Goal: Information Seeking & Learning: Learn about a topic

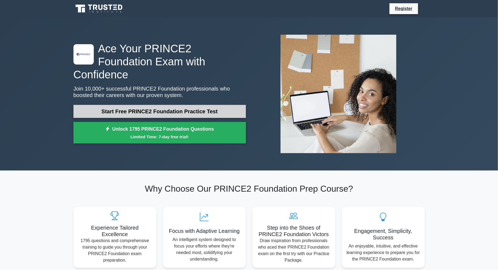
click at [185, 105] on link "Start Free PRINCE2 Foundation Practice Test" at bounding box center [159, 111] width 172 height 13
click at [194, 106] on link "Start Free PRINCE2 Foundation Practice Test" at bounding box center [159, 111] width 172 height 13
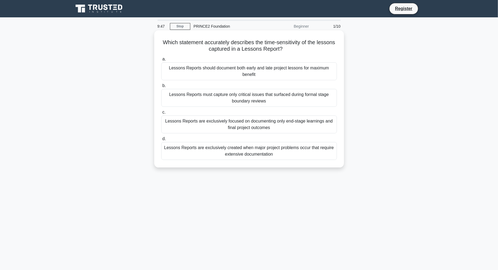
click at [310, 71] on div "Lessons Reports should document both early and late project lessons for maximum…" at bounding box center [249, 71] width 176 height 18
click at [161, 61] on input "a. Lessons Reports should document both early and late project lessons for maxi…" at bounding box center [161, 59] width 0 height 4
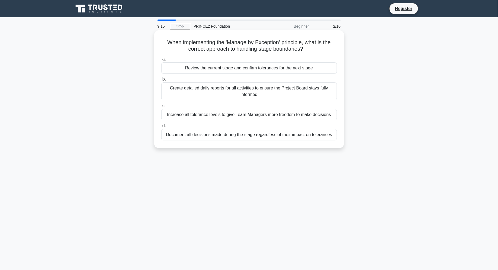
click at [264, 89] on div "Create detailed daily reports for all activities to ensure the Project Board st…" at bounding box center [249, 91] width 176 height 18
click at [161, 81] on input "b. Create detailed daily reports for all activities to ensure the Project Board…" at bounding box center [161, 79] width 0 height 4
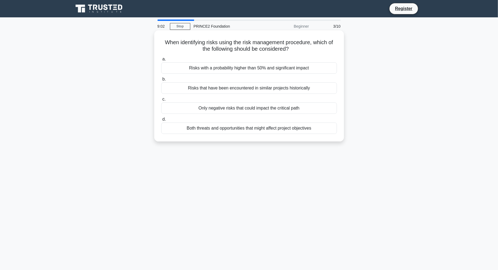
click at [262, 127] on div "Both threats and opportunities that might affect project objectives" at bounding box center [249, 127] width 176 height 11
click at [161, 121] on input "d. Both threats and opportunities that might affect project objectives" at bounding box center [161, 120] width 0 height 4
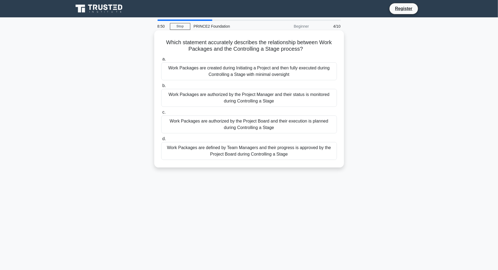
drag, startPoint x: 305, startPoint y: 49, endPoint x: 270, endPoint y: 48, distance: 35.5
click at [270, 48] on h5 "Which statement accurately describes the relationship between Work Packages and…" at bounding box center [249, 46] width 177 height 14
click at [259, 96] on div "Work Packages are authorized by the Project Manager and their status is monitor…" at bounding box center [249, 98] width 176 height 18
click at [161, 88] on input "b. Work Packages are authorized by the Project Manager and their status is moni…" at bounding box center [161, 86] width 0 height 4
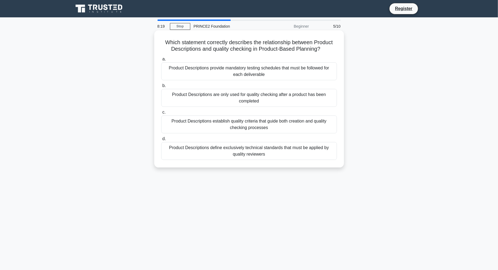
click at [254, 124] on div "Product Descriptions establish quality criteria that guide both creation and qu…" at bounding box center [249, 124] width 176 height 18
click at [161, 114] on input "c. Product Descriptions establish quality criteria that guide both creation and…" at bounding box center [161, 113] width 0 height 4
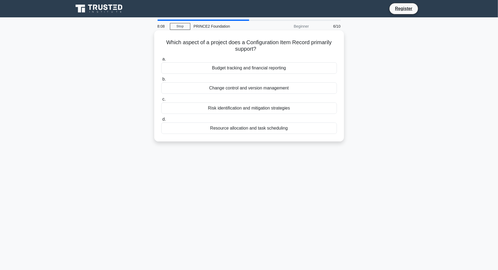
click at [276, 71] on div "Budget tracking and financial reporting" at bounding box center [249, 67] width 176 height 11
click at [161, 61] on input "a. Budget tracking and financial reporting" at bounding box center [161, 59] width 0 height 4
click at [270, 64] on div "The Project Board" at bounding box center [249, 67] width 176 height 11
click at [161, 61] on input "a. The Project Board" at bounding box center [161, 59] width 0 height 4
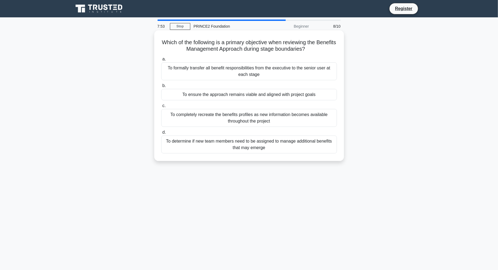
click at [272, 93] on div "To ensure the approach remains viable and aligned with project goals" at bounding box center [249, 94] width 176 height 11
click at [161, 88] on input "b. To ensure the approach remains viable and aligned with project goals" at bounding box center [161, 86] width 0 height 4
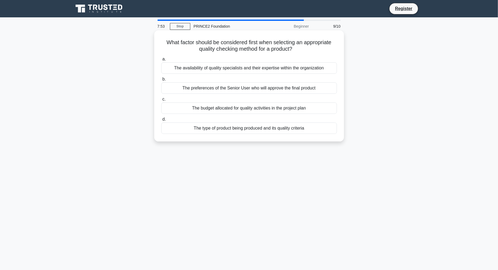
click at [268, 117] on label "d. The type of product being produced and its quality criteria" at bounding box center [249, 125] width 176 height 18
click at [161, 118] on input "d. The type of product being produced and its quality criteria" at bounding box center [161, 120] width 0 height 4
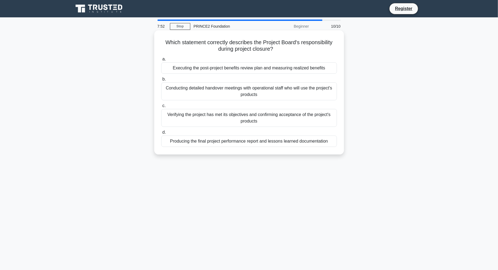
click at [266, 89] on div "Conducting detailed handover meetings with operational staff who will use the p…" at bounding box center [249, 91] width 176 height 18
click at [161, 81] on input "b. Conducting detailed handover meetings with operational staff who will use th…" at bounding box center [161, 79] width 0 height 4
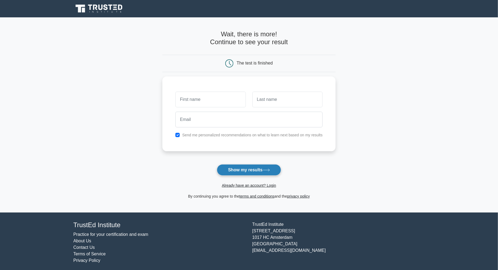
click at [240, 166] on button "Show my results" at bounding box center [249, 169] width 64 height 11
type input "mkmk"
click at [311, 98] on input "text" at bounding box center [287, 98] width 70 height 16
type input "mkmmk"
click at [241, 164] on button "Show my results" at bounding box center [249, 169] width 64 height 11
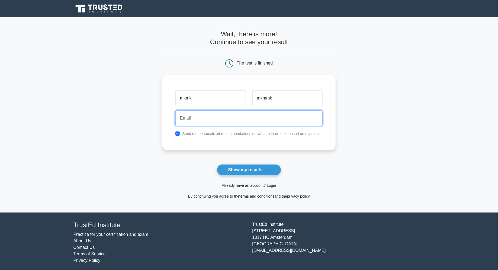
click at [239, 117] on input "email" at bounding box center [248, 118] width 147 height 16
type input "mkmkmkm@ddsda.com"
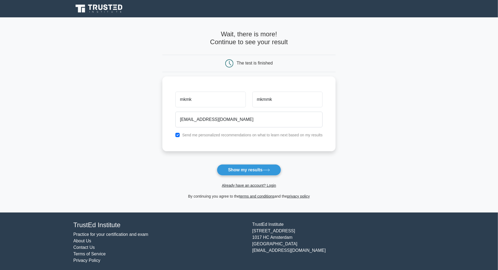
click at [244, 177] on div "Already have an account? Login" at bounding box center [248, 182] width 173 height 13
click at [244, 172] on button "Show my results" at bounding box center [249, 169] width 64 height 11
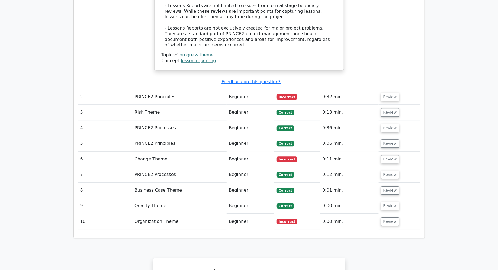
scroll to position [699, 0]
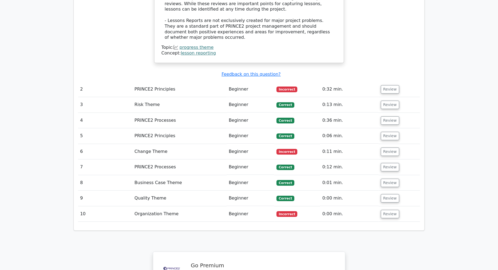
click at [302, 82] on td "Incorrect" at bounding box center [297, 89] width 46 height 15
click at [385, 85] on button "Review" at bounding box center [390, 89] width 18 height 8
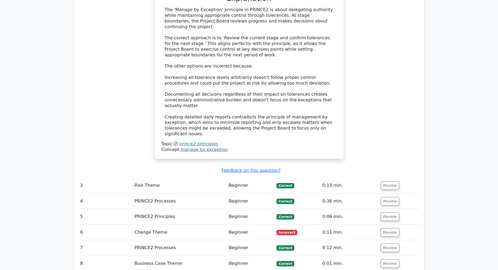
scroll to position [942, 0]
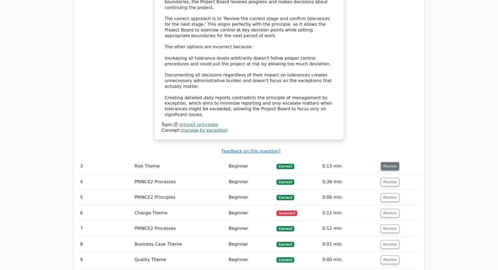
click at [385, 162] on button "Review" at bounding box center [390, 166] width 18 height 8
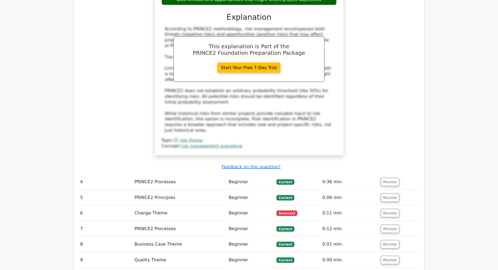
scroll to position [1239, 0]
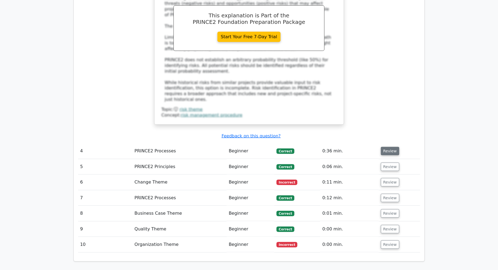
click at [386, 147] on button "Review" at bounding box center [390, 151] width 18 height 8
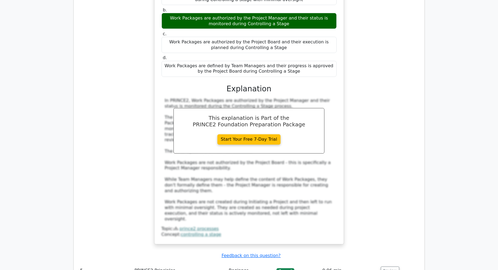
scroll to position [1480, 0]
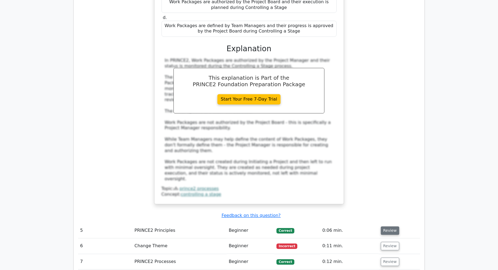
click at [386, 227] on button "Review" at bounding box center [390, 231] width 18 height 8
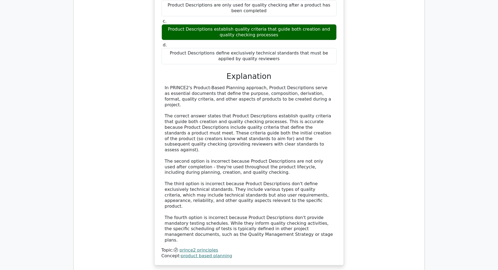
scroll to position [1814, 0]
